Goal: Consume media (video, audio)

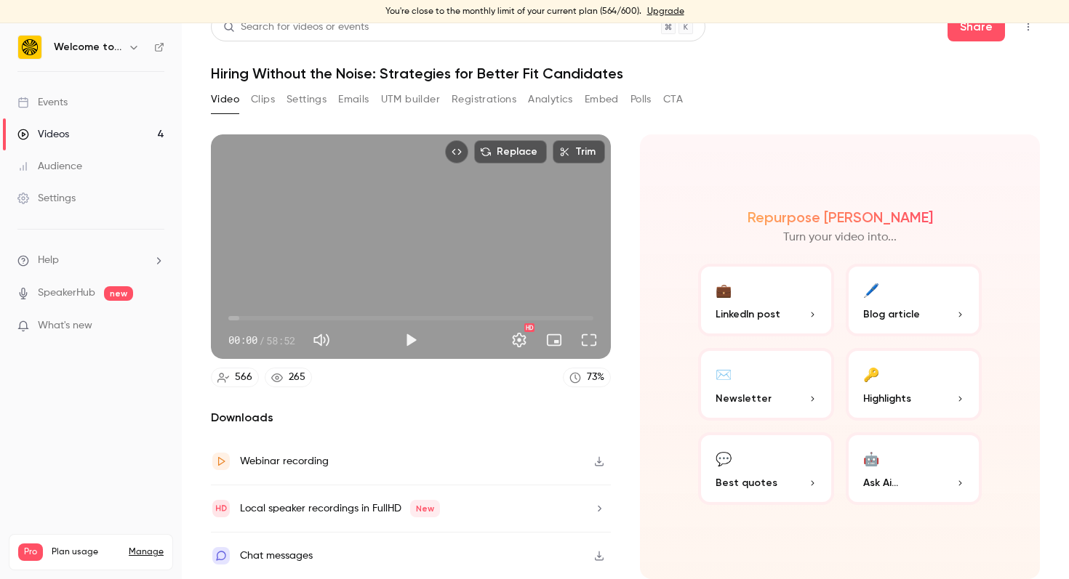
scroll to position [20, 0]
click at [781, 63] on header "Search for videos or events Share Hiring Without the Noise: Strategies for Bett…" at bounding box center [625, 47] width 829 height 70
click at [270, 97] on button "Clips" at bounding box center [263, 99] width 24 height 23
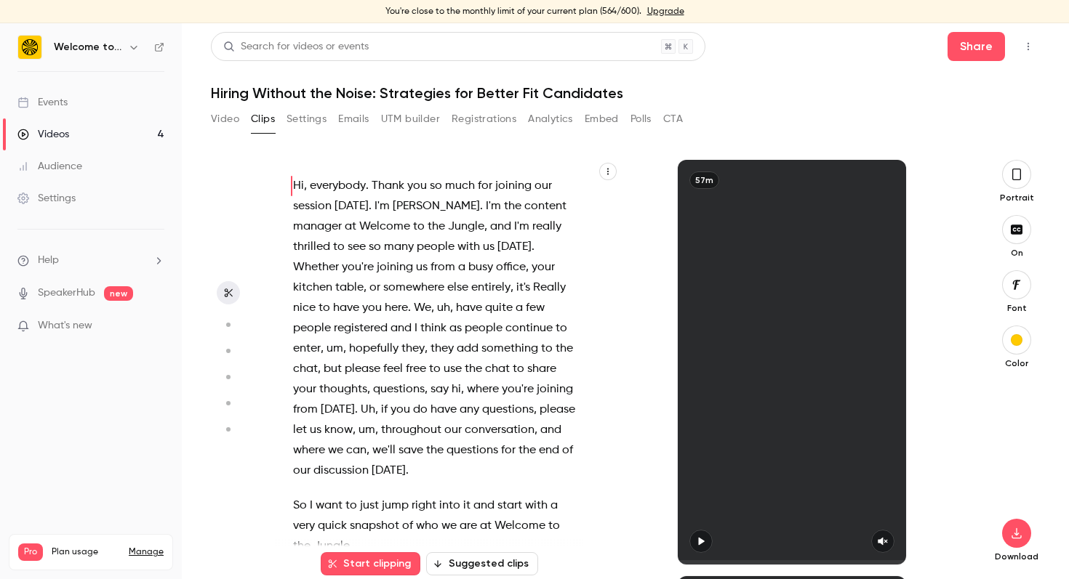
scroll to position [1, 0]
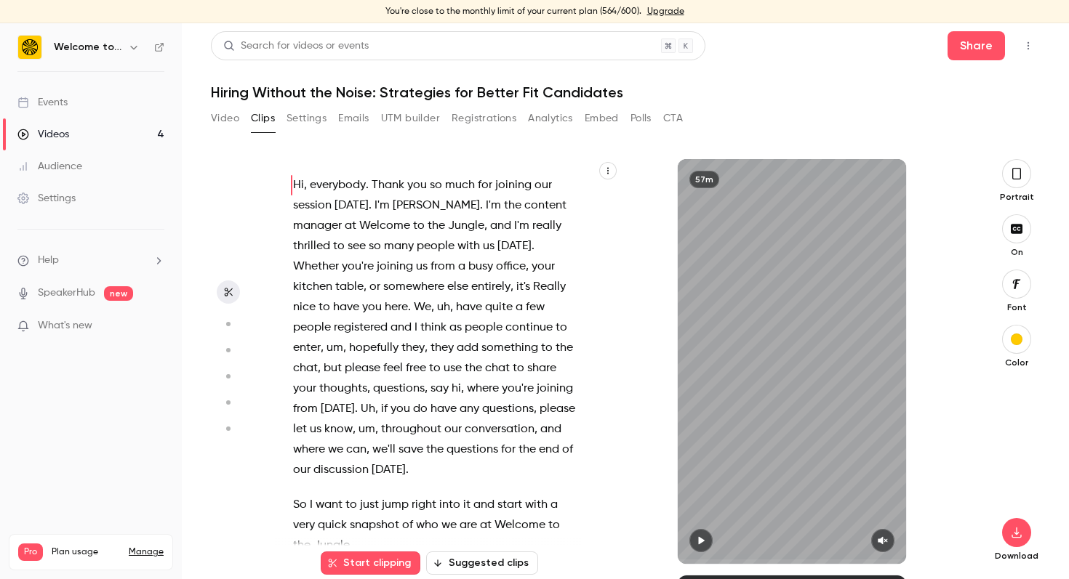
click at [704, 543] on icon "button" at bounding box center [701, 541] width 12 height 10
type input "***"
